Goal: Information Seeking & Learning: Check status

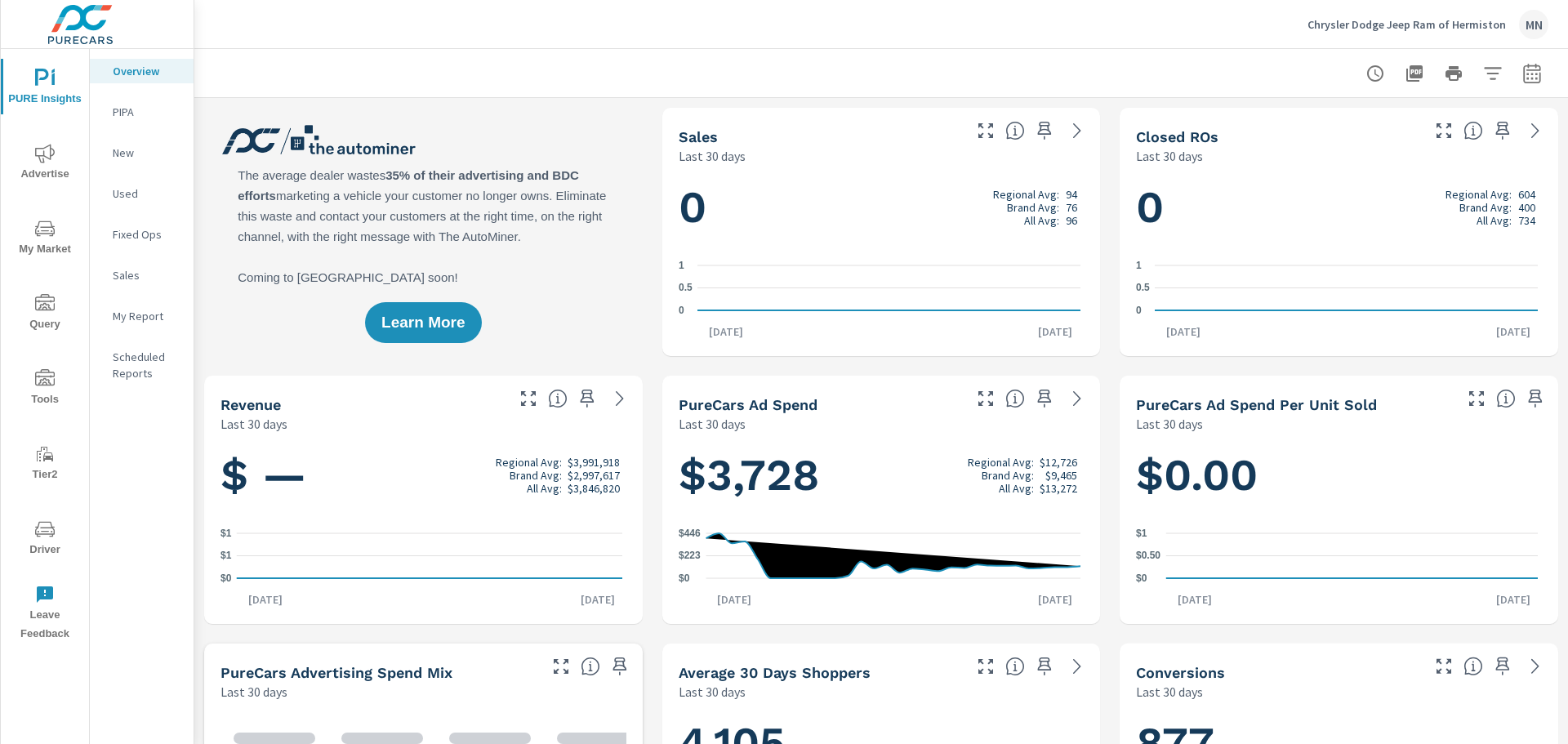
scroll to position [1, 0]
click at [40, 156] on icon "nav menu" at bounding box center [45, 154] width 20 height 20
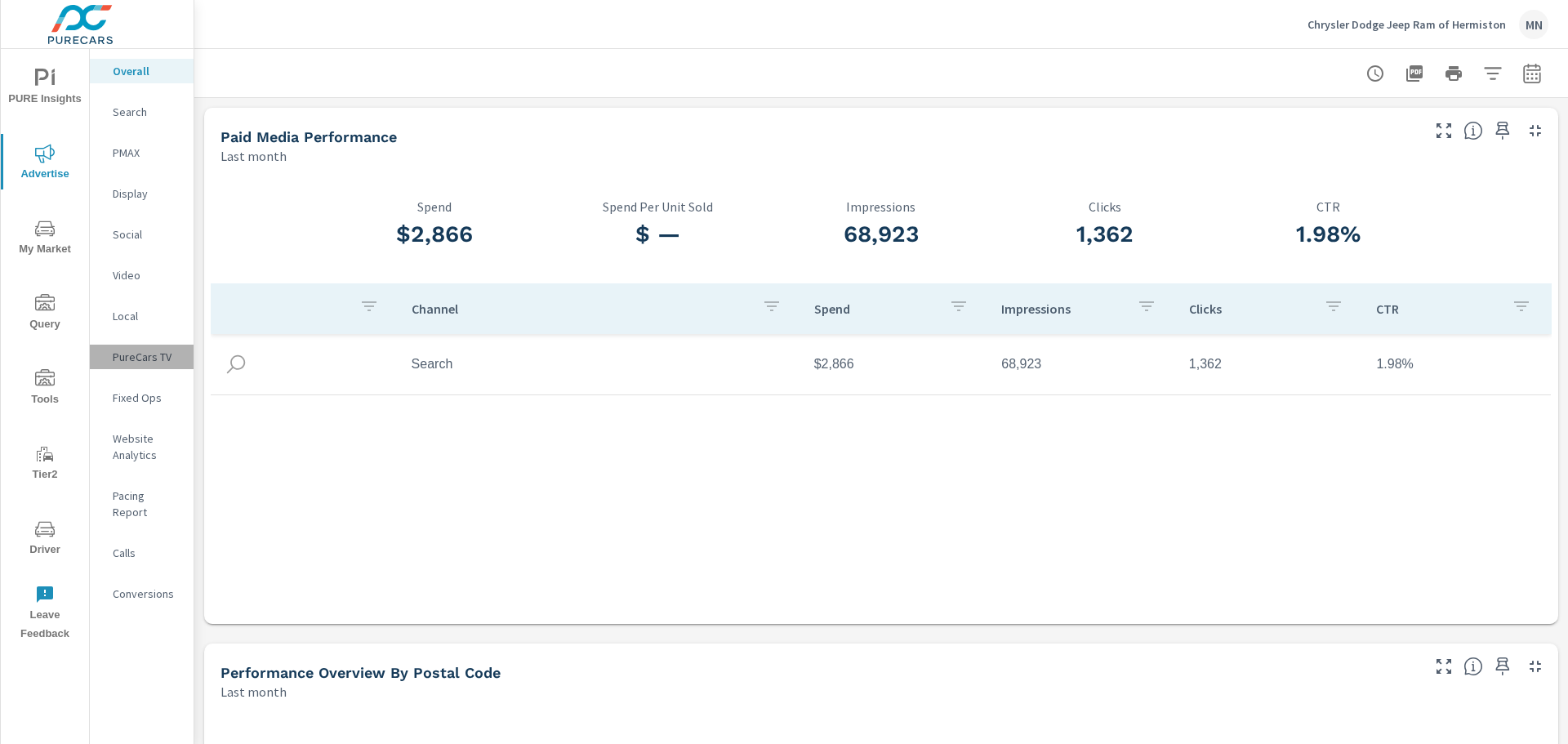
click at [151, 352] on p "PureCars TV" at bounding box center [146, 357] width 68 height 16
